Goal: Information Seeking & Learning: Check status

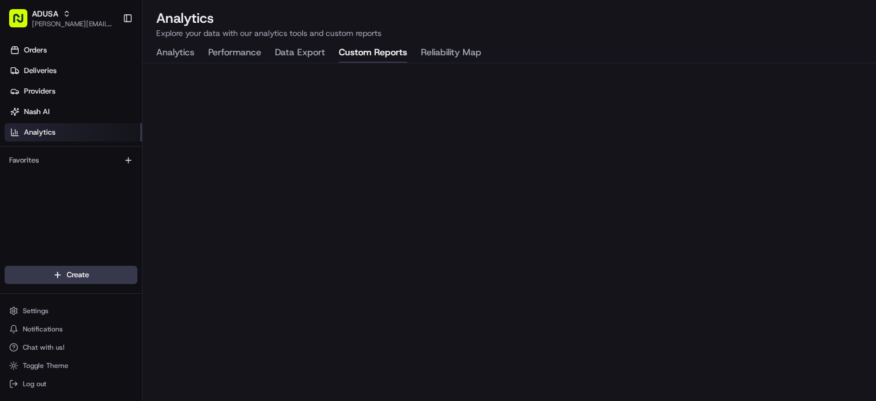
click at [377, 50] on button "Custom Reports" at bounding box center [373, 52] width 68 height 19
click at [171, 54] on button "Analytics" at bounding box center [175, 52] width 38 height 19
click at [380, 47] on button "Custom Reports" at bounding box center [373, 52] width 68 height 19
click at [59, 54] on link "Orders" at bounding box center [73, 50] width 137 height 18
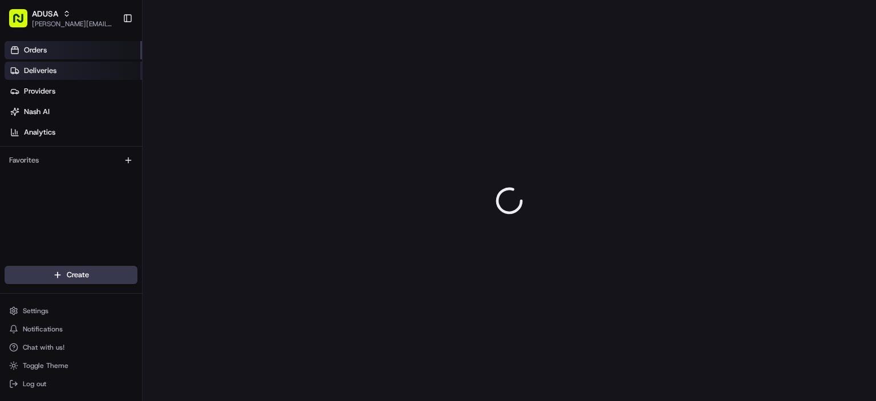
click at [86, 72] on link "Deliveries" at bounding box center [73, 71] width 137 height 18
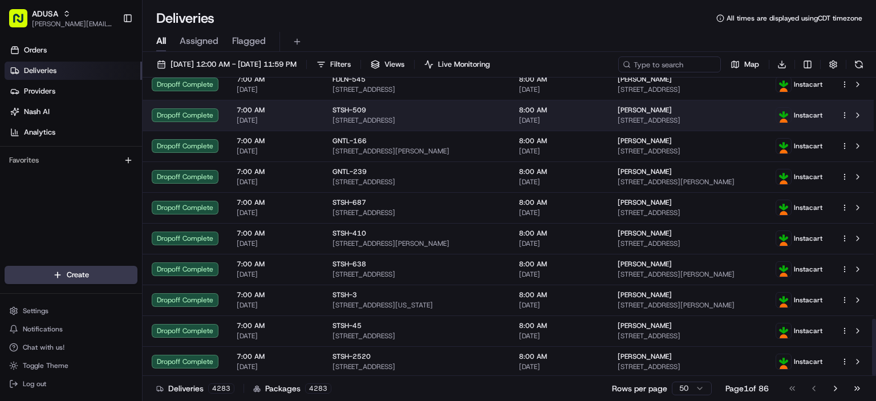
scroll to position [1264, 0]
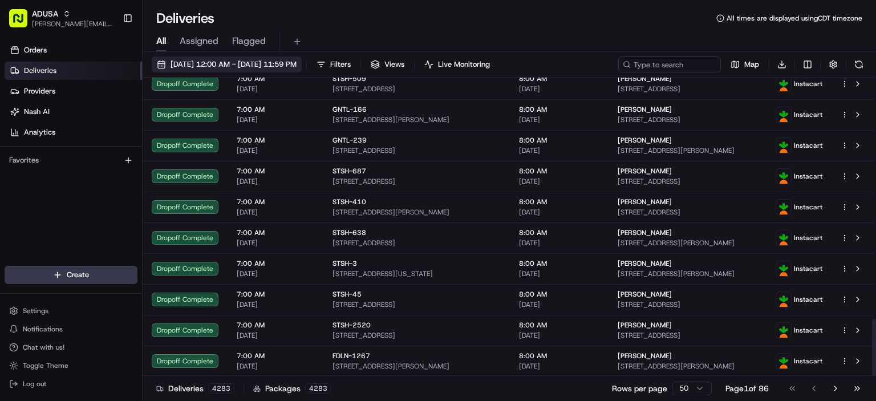
click at [244, 60] on span "[DATE] 12:00 AM - [DATE] 11:59 PM" at bounding box center [234, 64] width 126 height 10
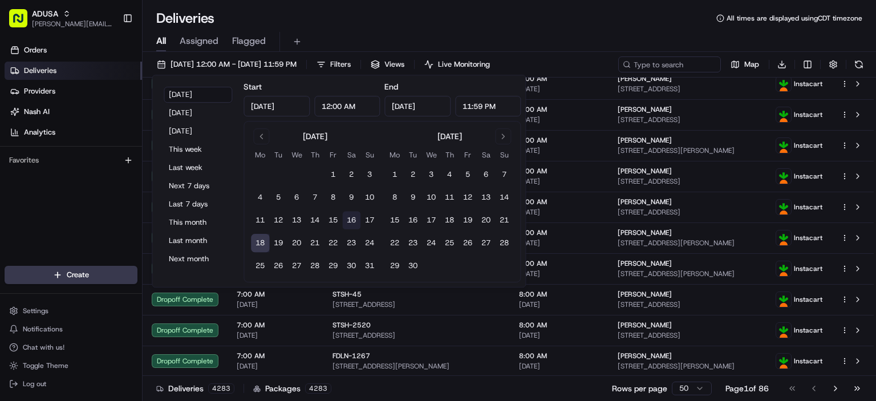
click at [356, 222] on button "16" at bounding box center [351, 220] width 18 height 18
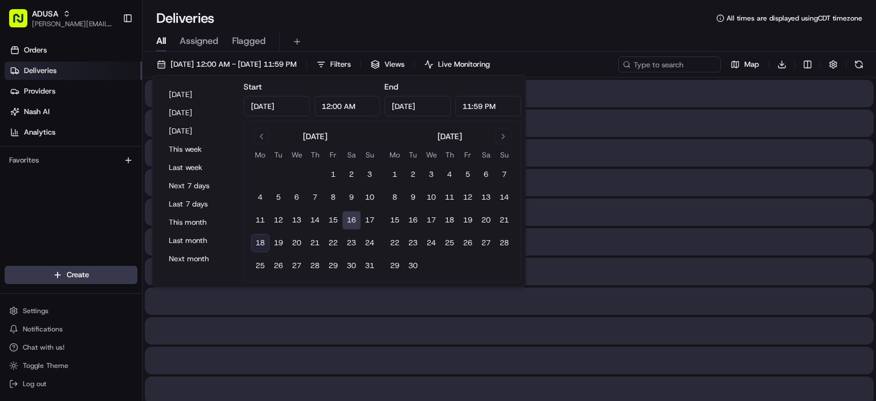
type input "[DATE]"
click at [367, 220] on button "17" at bounding box center [369, 220] width 18 height 18
type input "[DATE]"
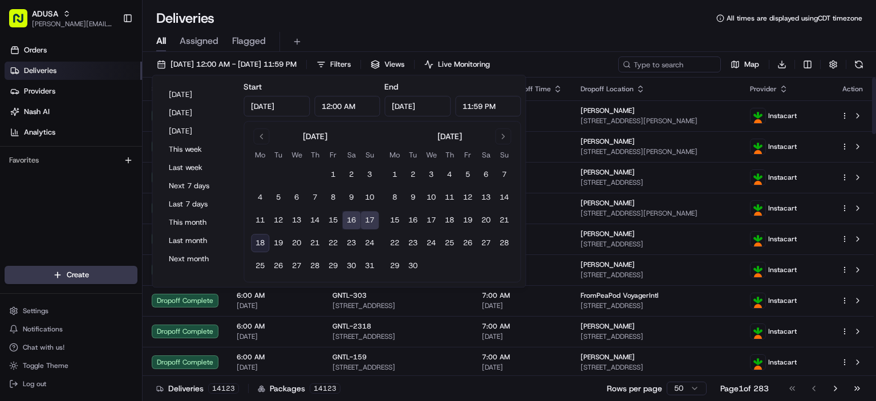
click at [573, 40] on div "All Assigned Flagged" at bounding box center [509, 42] width 733 height 20
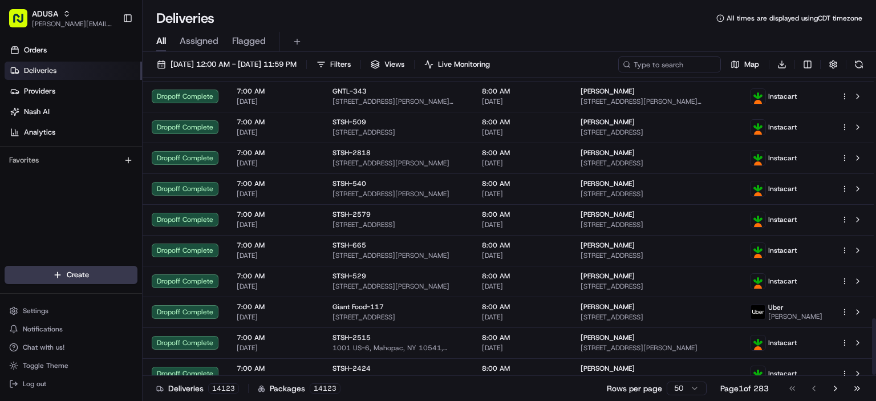
scroll to position [1270, 0]
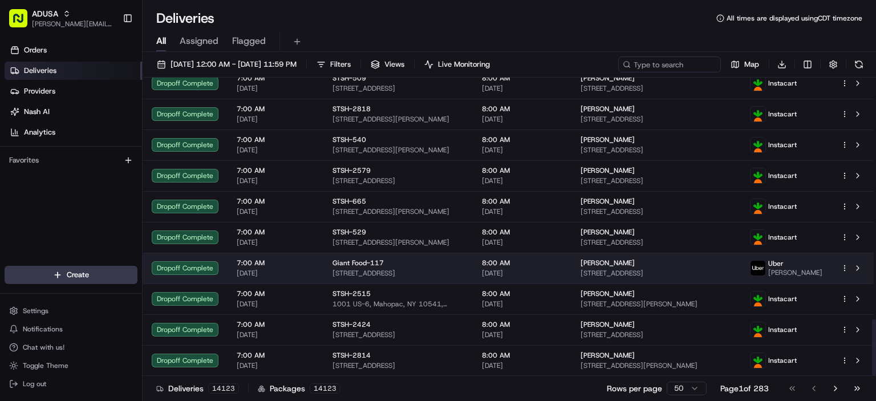
click at [817, 273] on span "[PERSON_NAME]" at bounding box center [795, 272] width 54 height 9
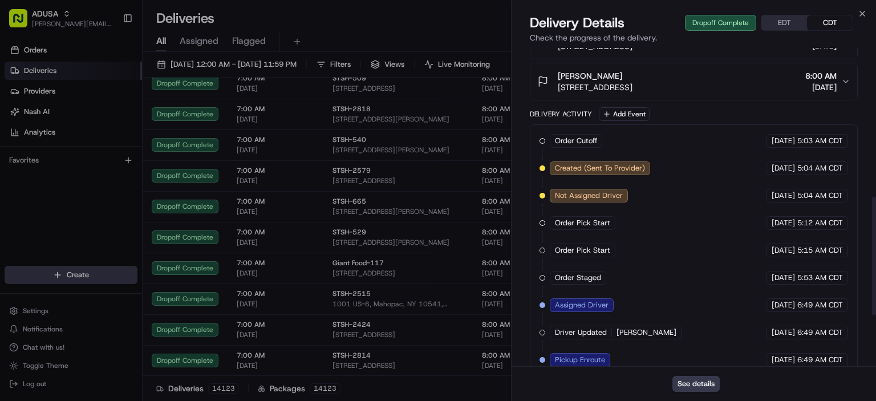
scroll to position [399, 0]
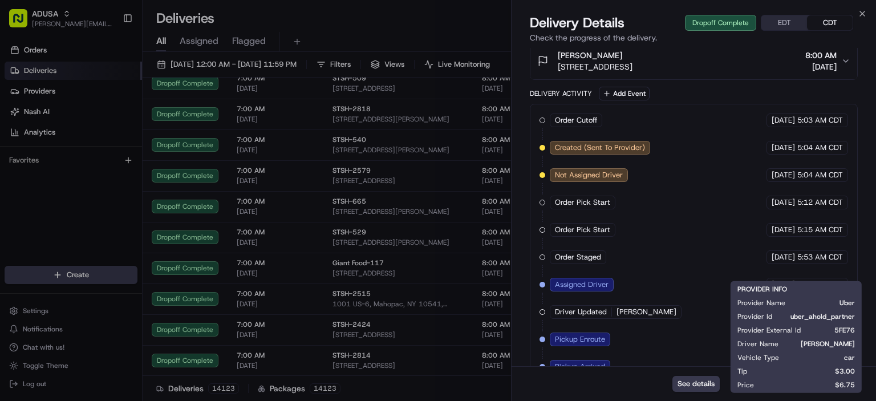
click at [872, 15] on div "Delivery Details Dropoff Complete EDT CDT Check the progress of the delivery." at bounding box center [694, 31] width 364 height 34
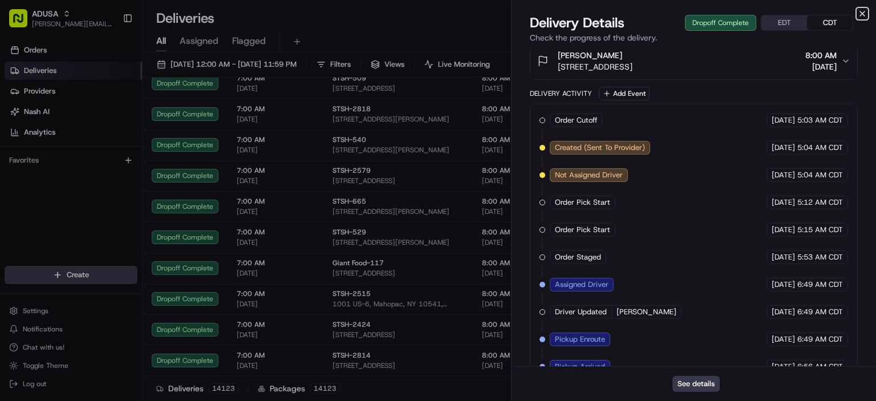
click at [865, 12] on icon "button" at bounding box center [862, 13] width 9 height 9
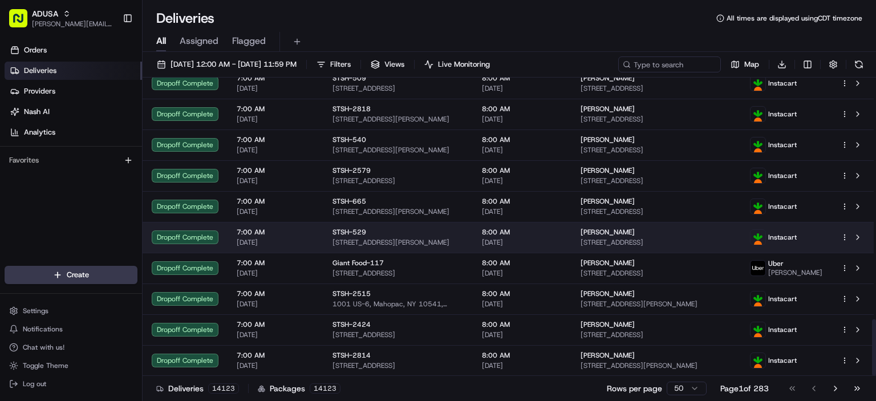
click at [721, 245] on td "[PERSON_NAME] [STREET_ADDRESS]" at bounding box center [655, 237] width 169 height 31
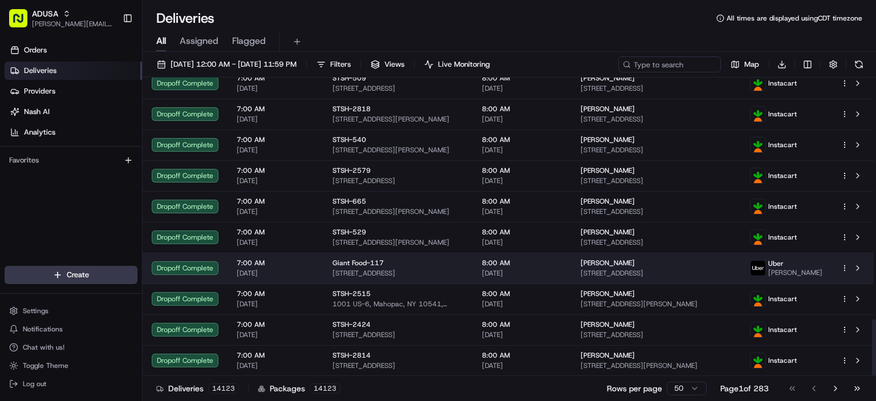
click at [826, 260] on td "[PERSON_NAME]" at bounding box center [786, 268] width 91 height 31
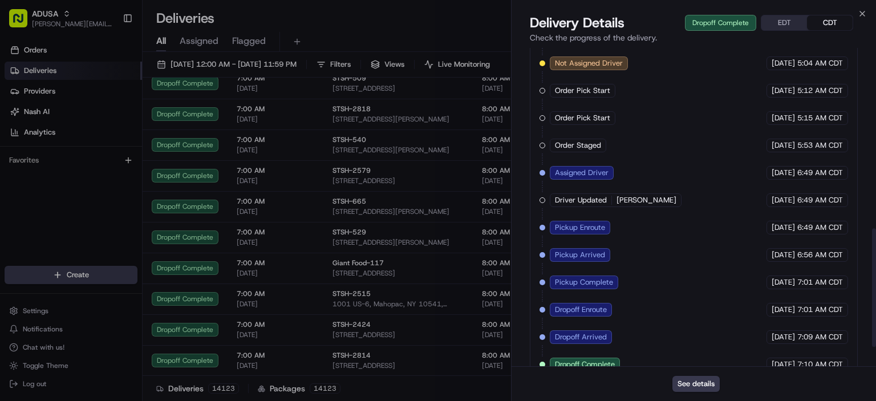
scroll to position [513, 0]
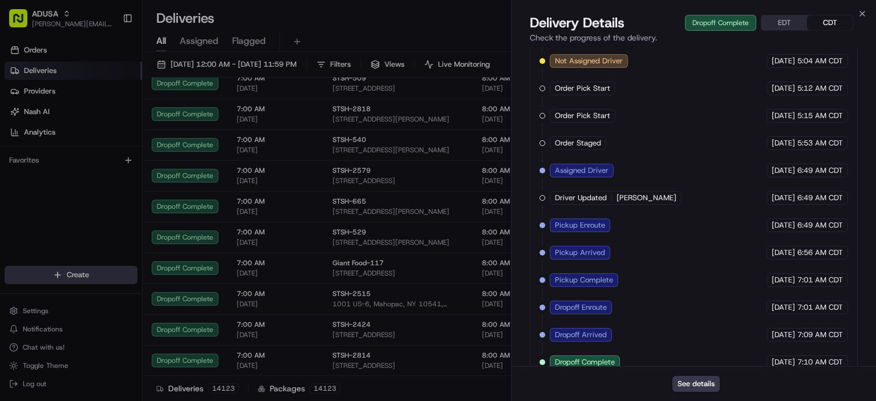
click at [867, 9] on div "Close Delivery Details Dropoff Complete EDT CDT Check the progress of the deliv…" at bounding box center [693, 200] width 365 height 401
click at [866, 15] on icon "button" at bounding box center [862, 13] width 9 height 9
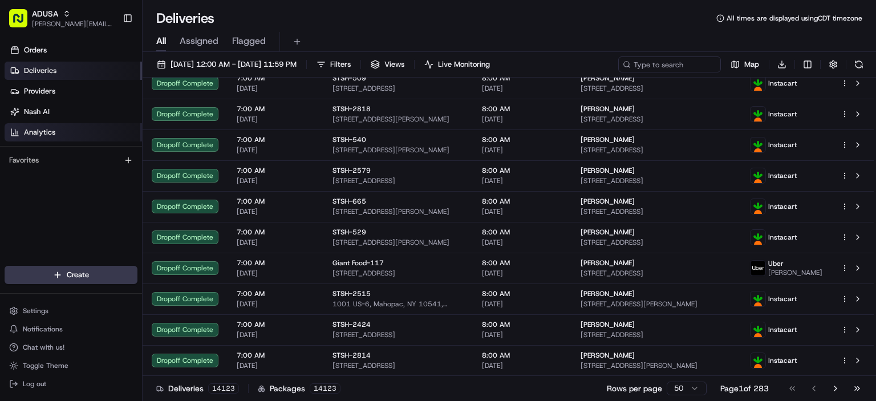
click at [55, 134] on span "Analytics" at bounding box center [39, 132] width 31 height 10
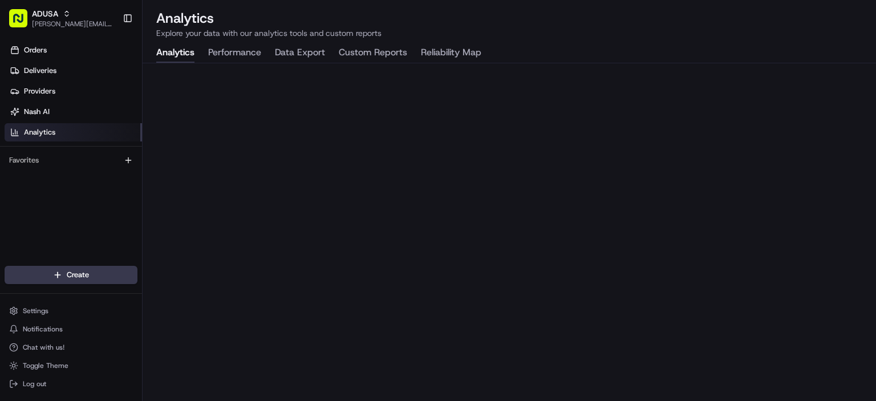
click at [388, 59] on button "Custom Reports" at bounding box center [373, 52] width 68 height 19
click at [317, 50] on button "Data Export" at bounding box center [300, 52] width 50 height 19
